Goal: Find specific page/section: Find specific page/section

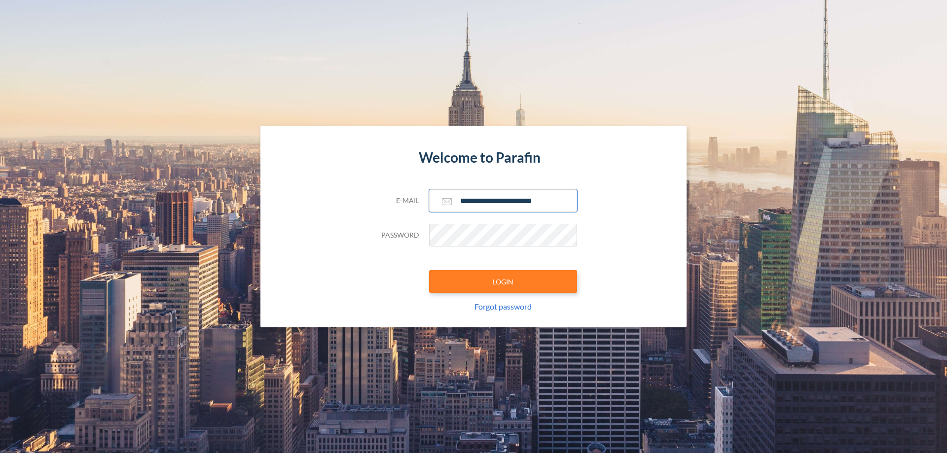
type input "**********"
click at [503, 282] on button "LOGIN" at bounding box center [503, 281] width 148 height 23
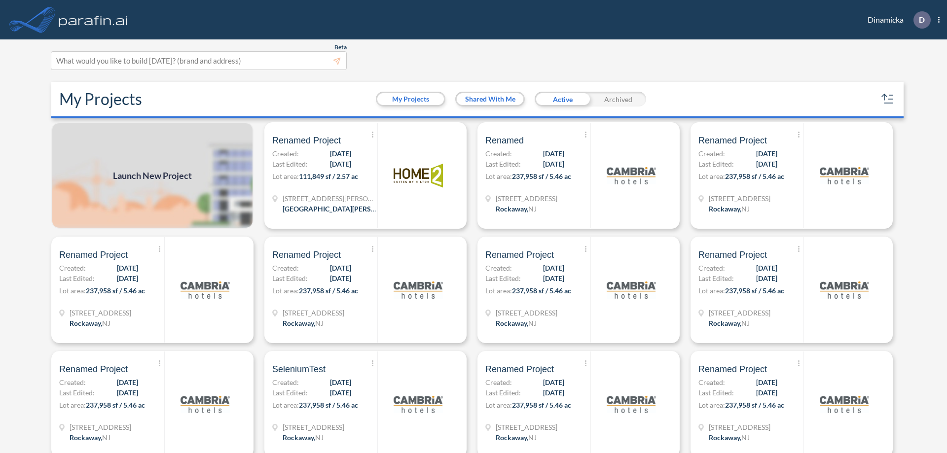
scroll to position [2, 0]
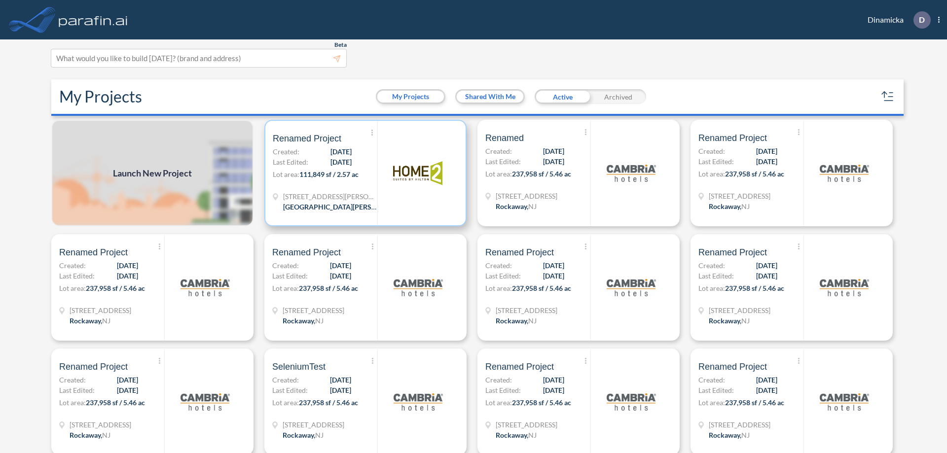
click at [363, 173] on p "Lot area: 111,849 sf / 2.57 ac" at bounding box center [325, 176] width 105 height 14
